Goal: Transaction & Acquisition: Purchase product/service

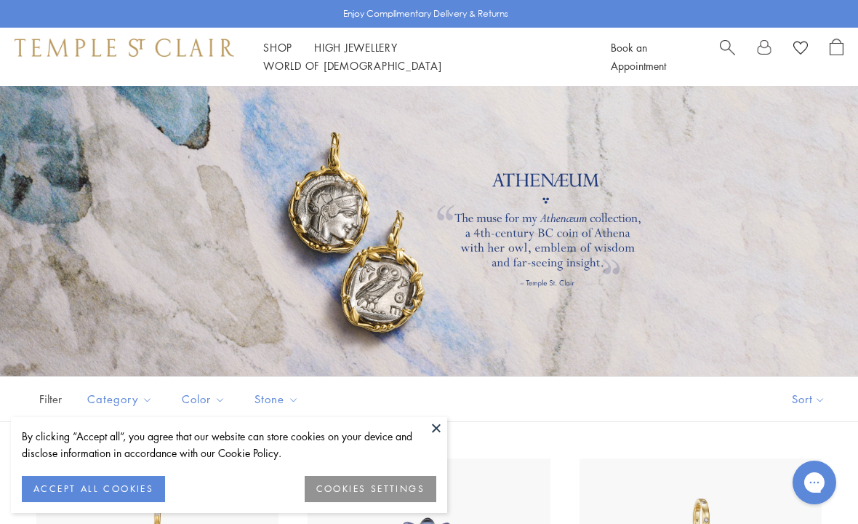
click at [436, 434] on button at bounding box center [436, 428] width 22 height 22
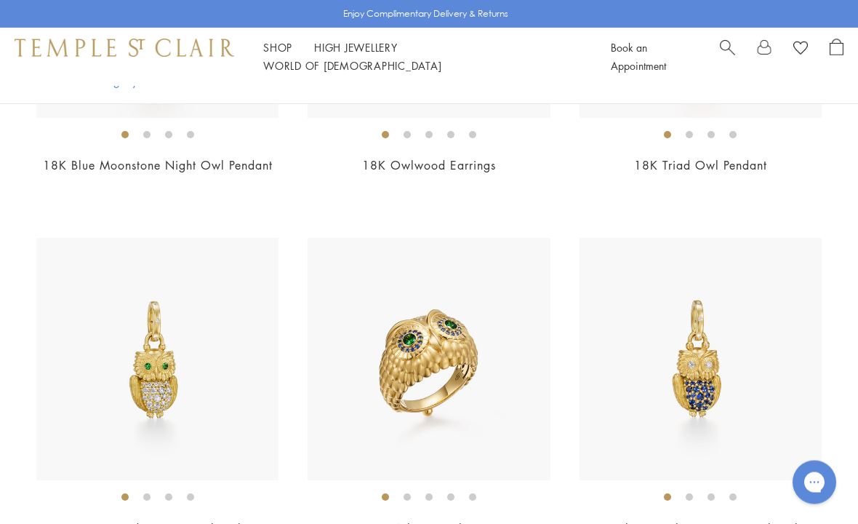
scroll to position [1308, 0]
click at [174, 387] on img at bounding box center [157, 359] width 242 height 242
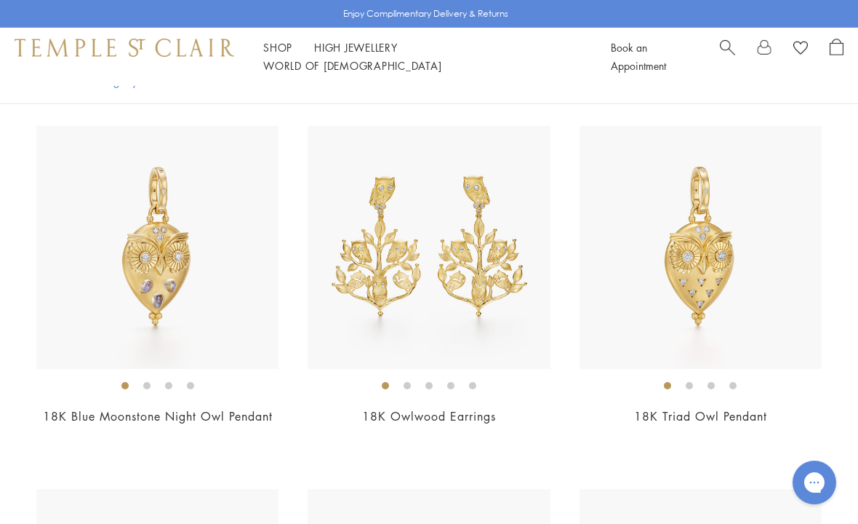
scroll to position [1057, 0]
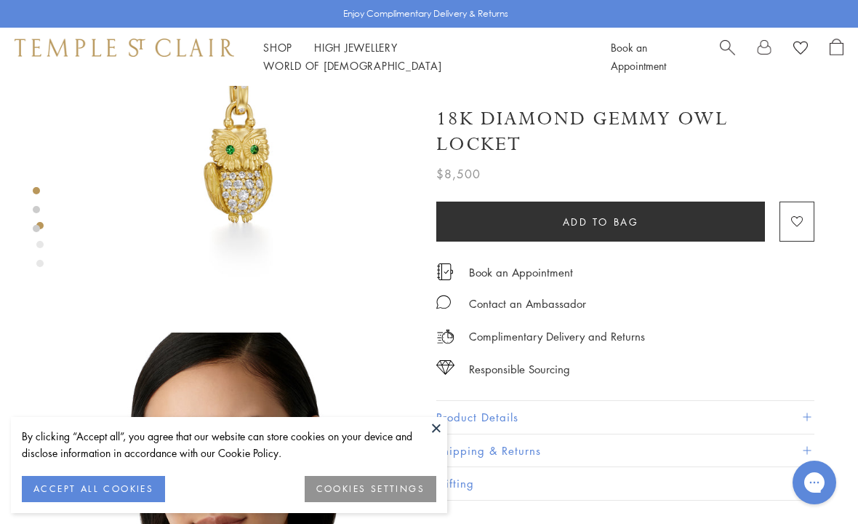
scroll to position [118, 0]
click at [439, 439] on button at bounding box center [436, 428] width 22 height 22
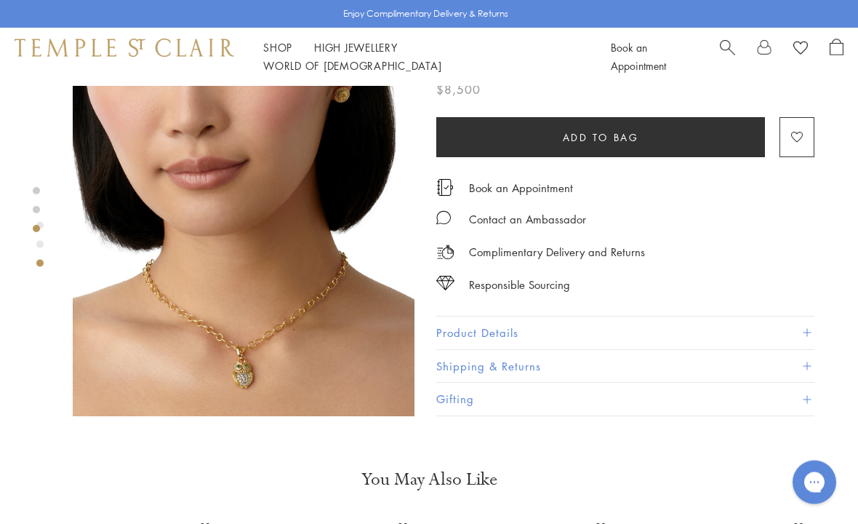
scroll to position [740, 0]
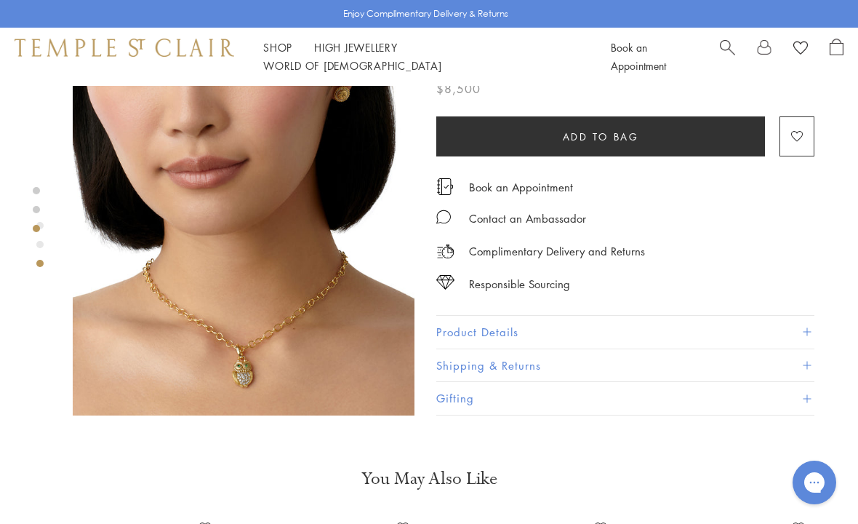
click at [808, 337] on button "Product Details" at bounding box center [625, 332] width 378 height 33
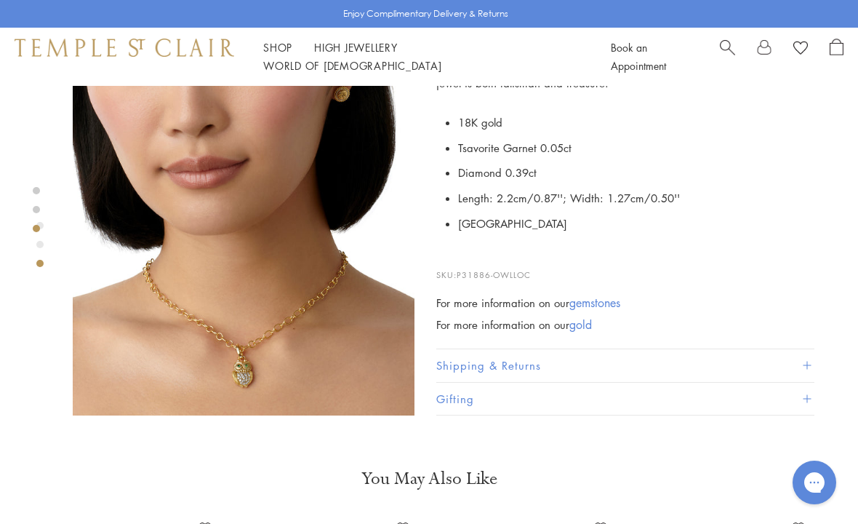
click at [559, 361] on button "Shipping & Returns" at bounding box center [625, 365] width 378 height 33
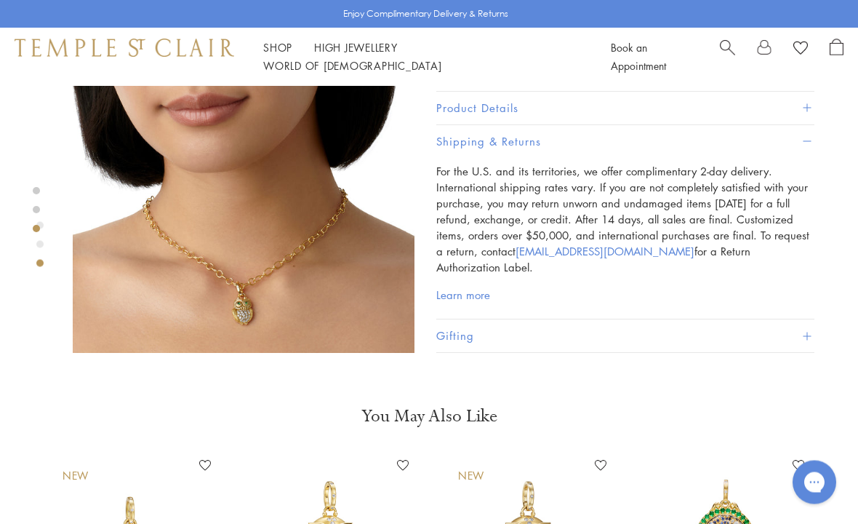
scroll to position [803, 0]
click at [483, 124] on button "Product Details" at bounding box center [625, 107] width 378 height 33
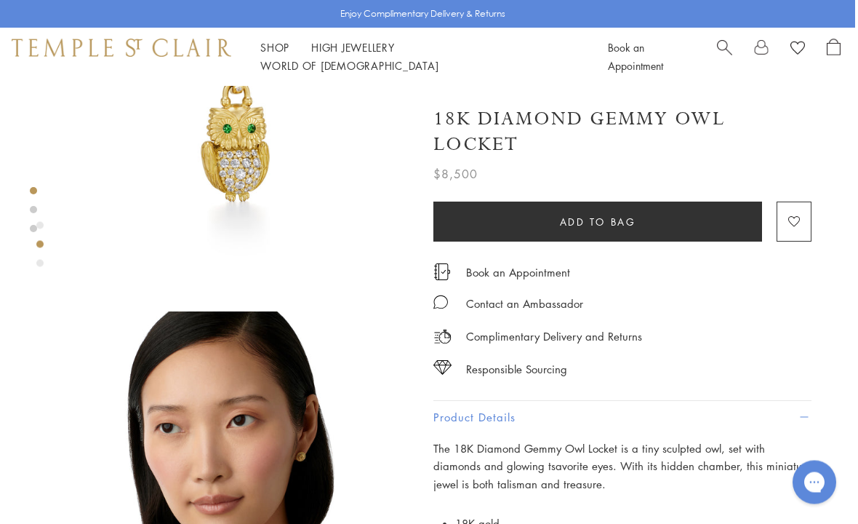
scroll to position [0, 3]
